Goal: Task Accomplishment & Management: Use online tool/utility

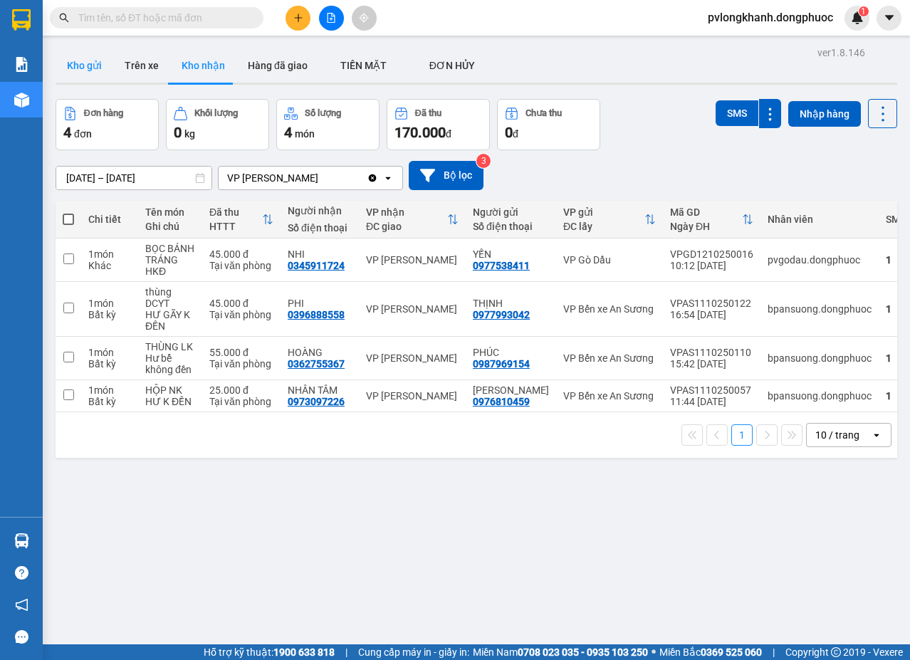
click at [98, 65] on button "Kho gửi" at bounding box center [85, 65] width 58 height 34
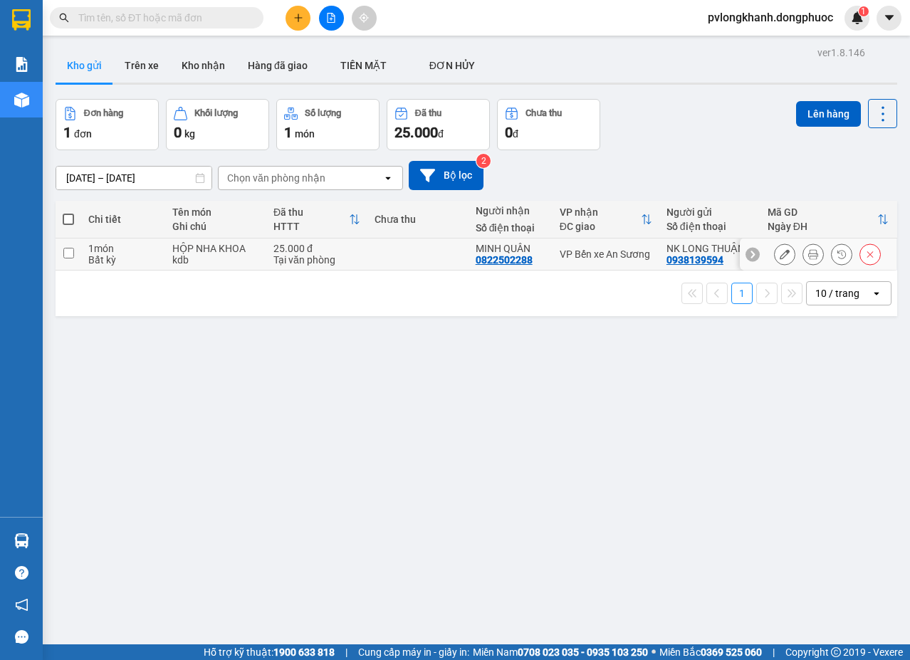
drag, startPoint x: 243, startPoint y: 253, endPoint x: 252, endPoint y: 253, distance: 9.3
click at [252, 253] on td "HỘP NHA KHOA kdb" at bounding box center [215, 254] width 101 height 32
checkbox input "true"
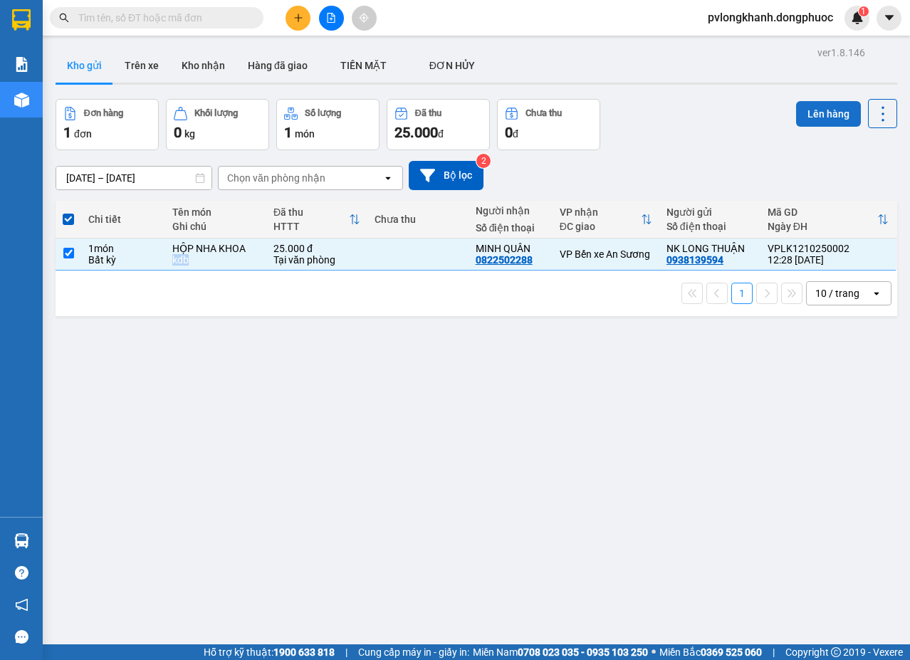
click at [827, 107] on button "Lên hàng" at bounding box center [828, 114] width 65 height 26
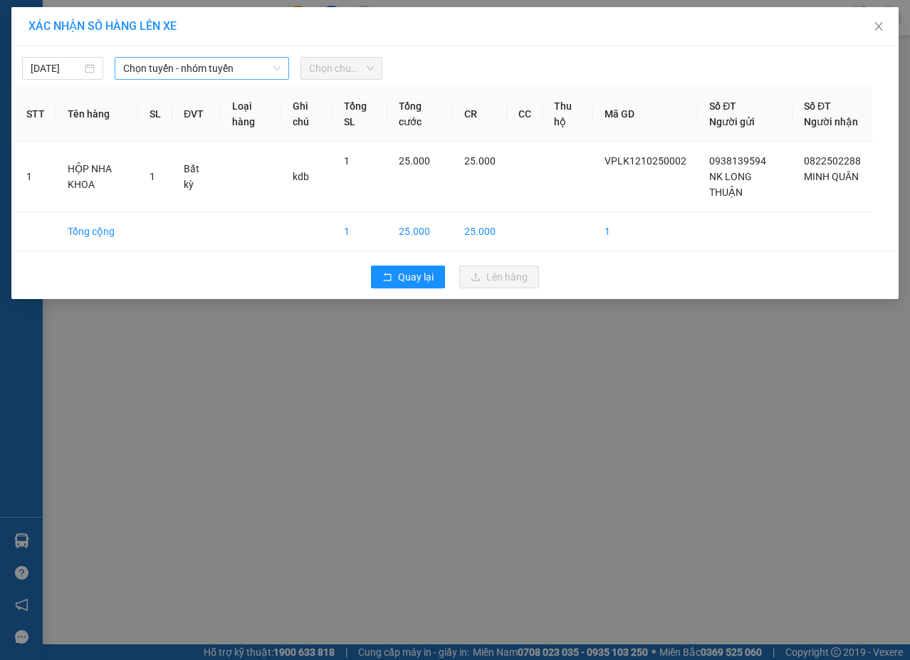
click at [180, 68] on span "Chọn tuyến - nhóm tuyến" at bounding box center [201, 68] width 157 height 21
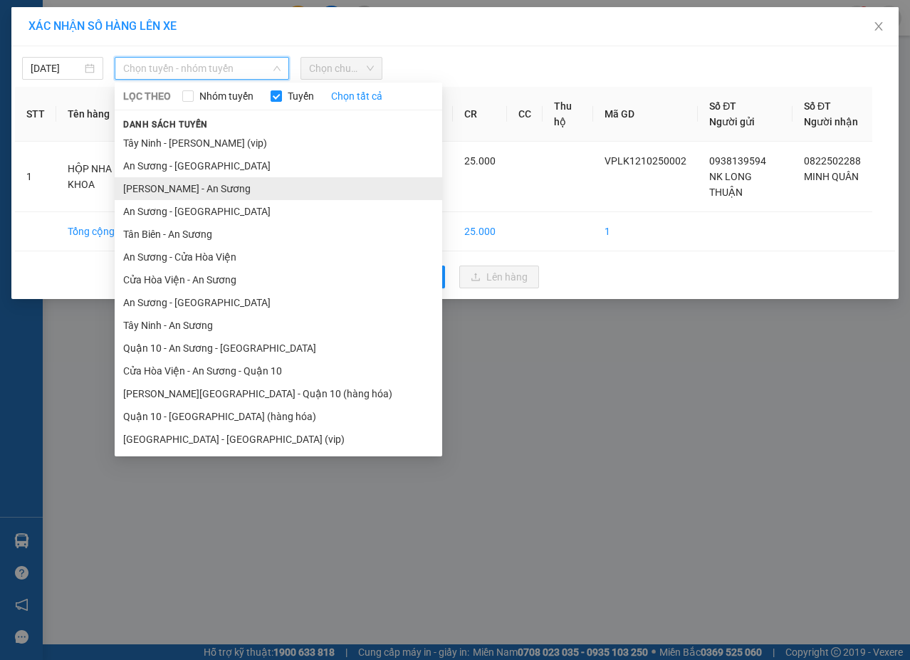
click at [228, 187] on li "[PERSON_NAME] - An Sương" at bounding box center [278, 188] width 327 height 23
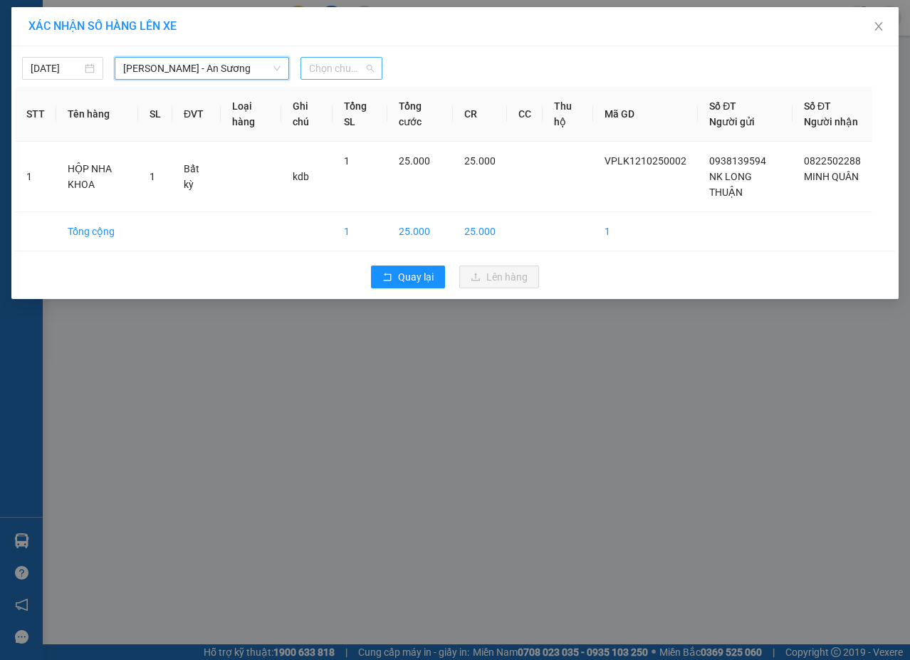
click at [346, 70] on span "Chọn chuyến" at bounding box center [341, 68] width 64 height 21
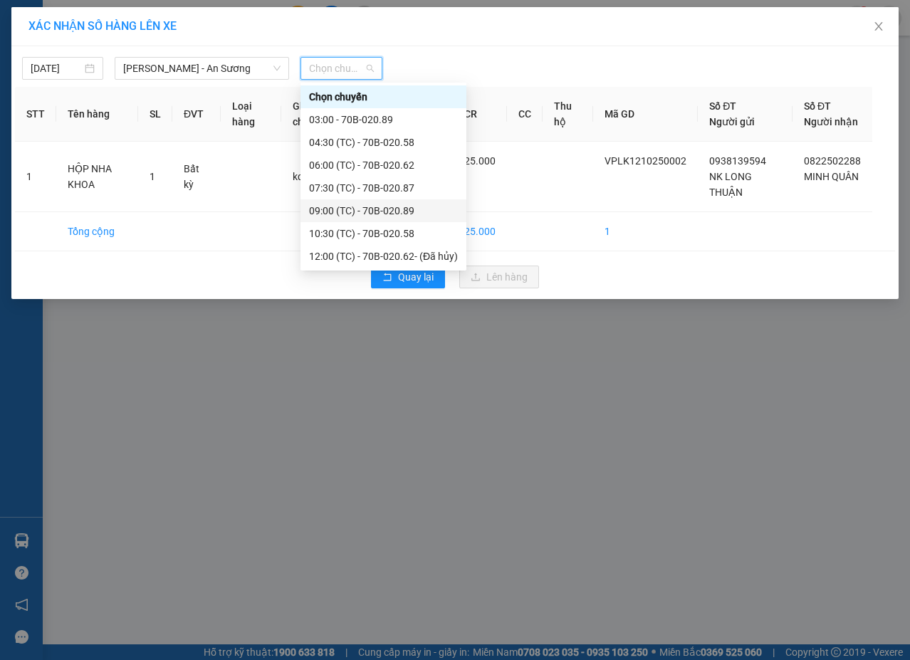
scroll to position [68, 0]
click at [420, 209] on div "13:30 (TC) - 70B-020.87" at bounding box center [383, 211] width 149 height 16
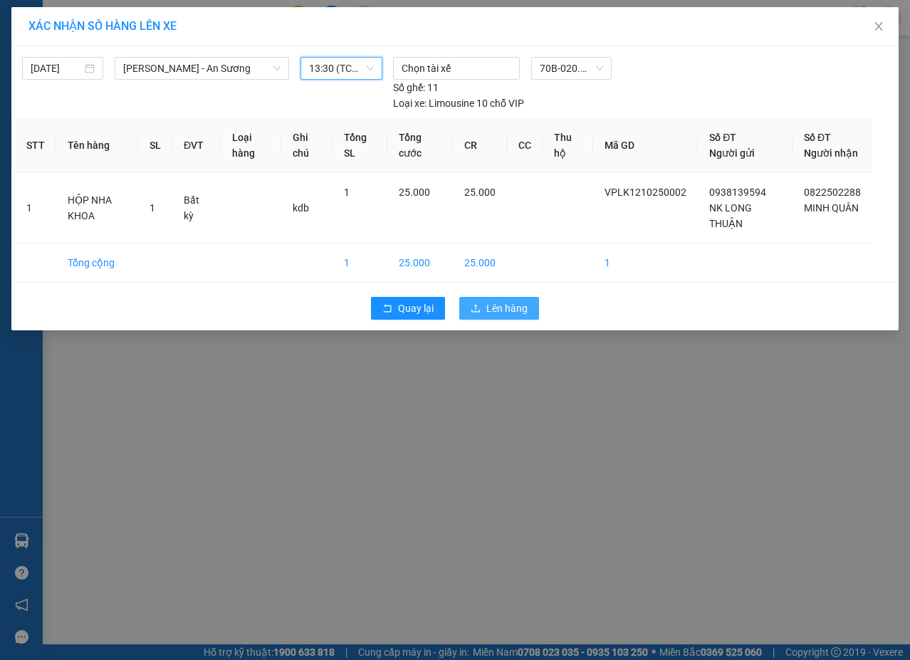
click at [506, 310] on span "Lên hàng" at bounding box center [506, 308] width 41 height 16
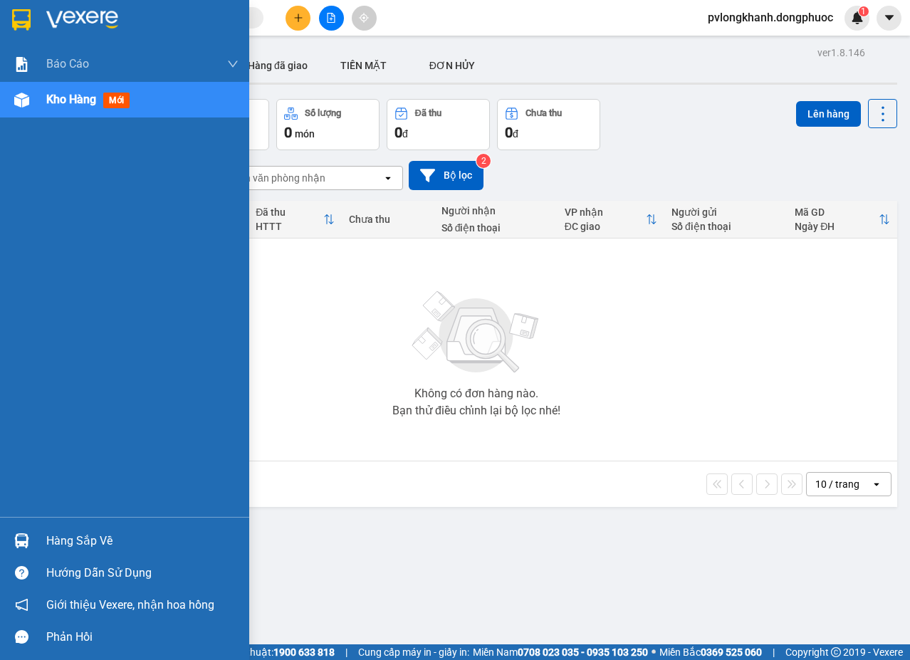
click at [109, 551] on div "Hàng sắp về" at bounding box center [142, 540] width 192 height 21
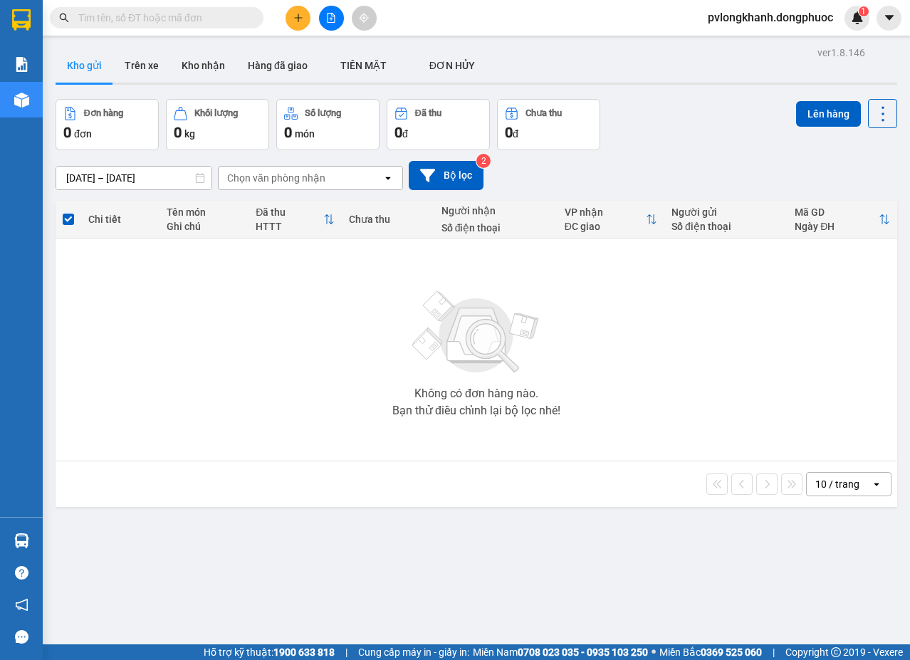
drag, startPoint x: 782, startPoint y: 415, endPoint x: 705, endPoint y: 241, distance: 189.9
click at [782, 409] on section "Kết quả tìm kiếm ( 0 ) Bộ lọc No Data pvlongkhanh.dongphuoc 1 Báo cáo Mẫu 1: Bá…" at bounding box center [455, 330] width 910 height 660
